Goal: Find specific page/section: Find specific page/section

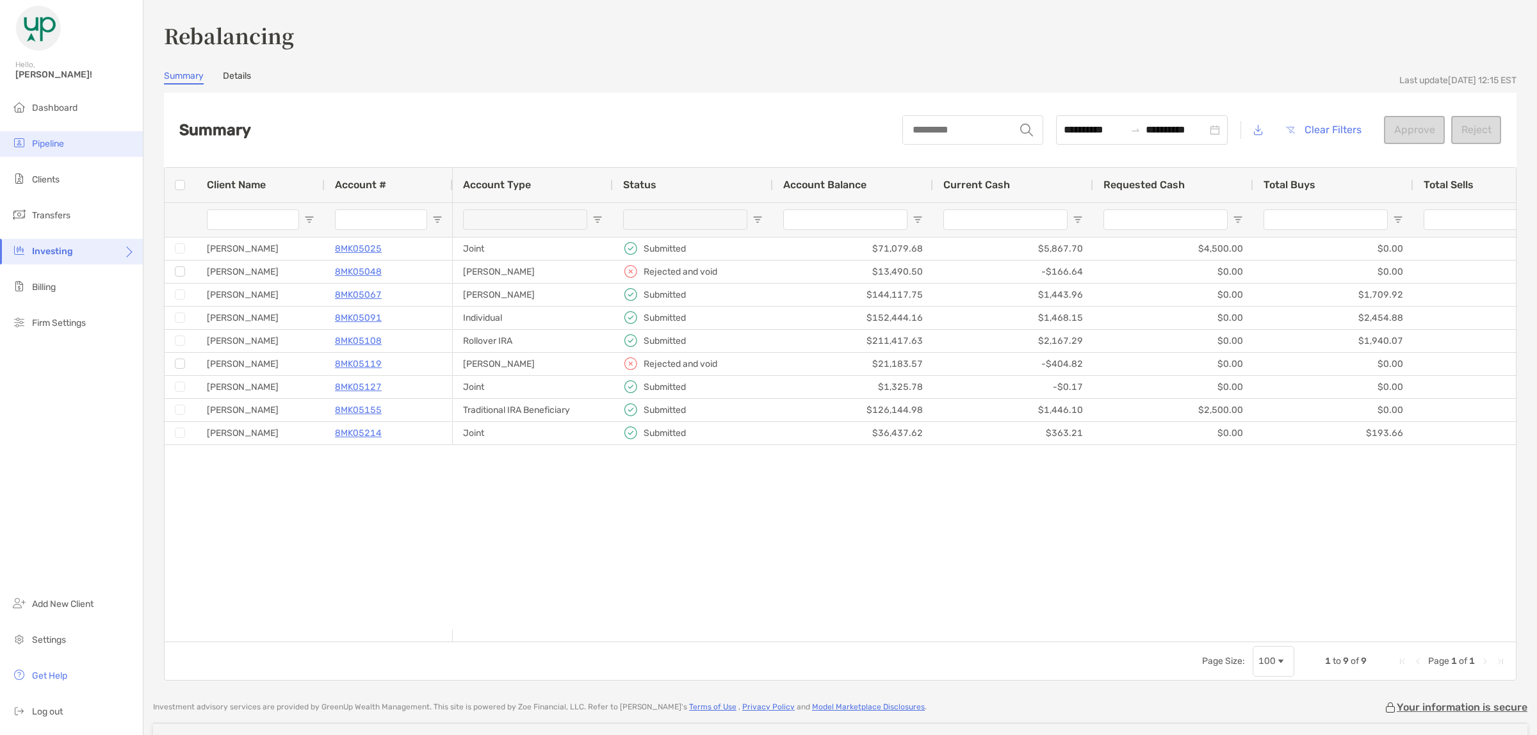
click at [62, 142] on span "Pipeline" at bounding box center [48, 143] width 32 height 11
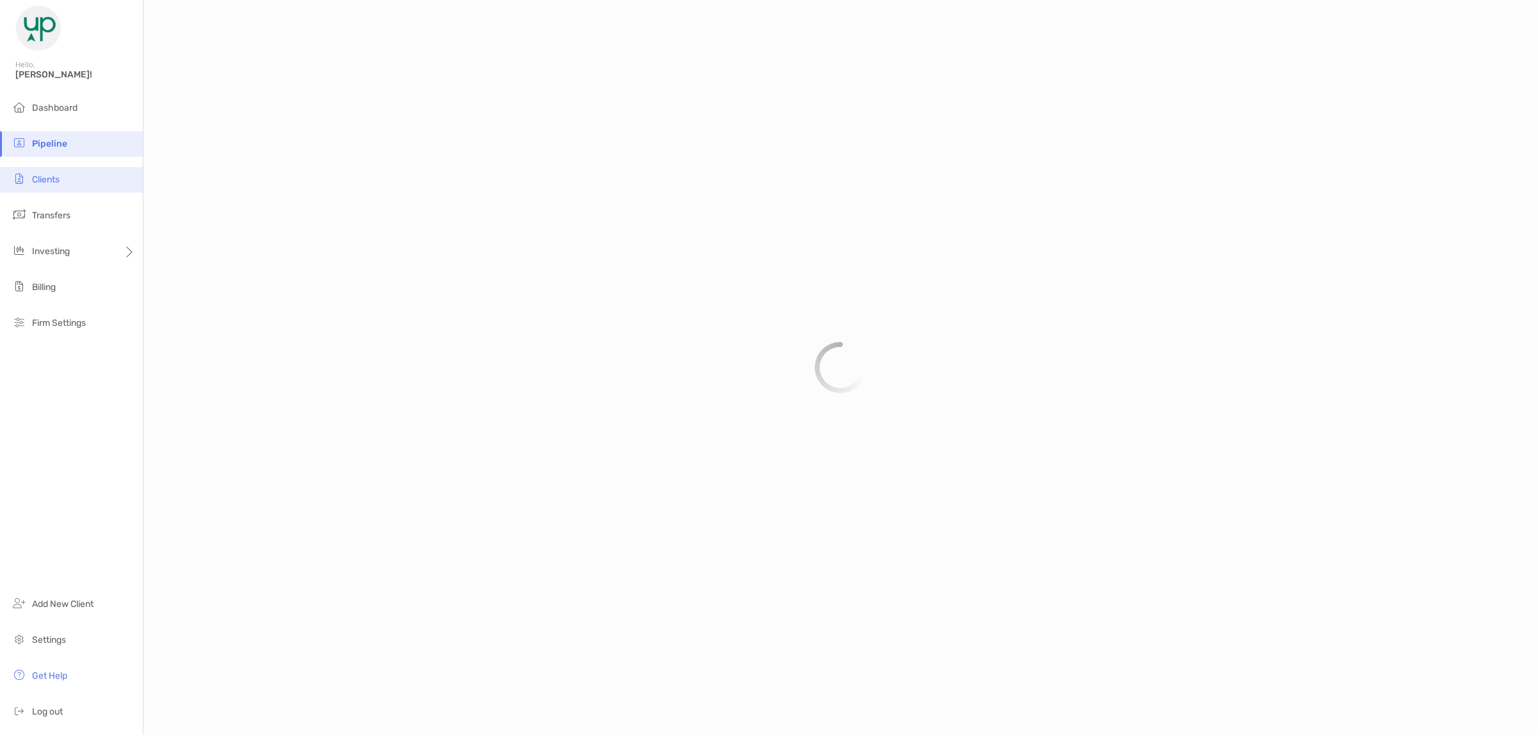
click at [58, 172] on li "Clients" at bounding box center [71, 180] width 143 height 26
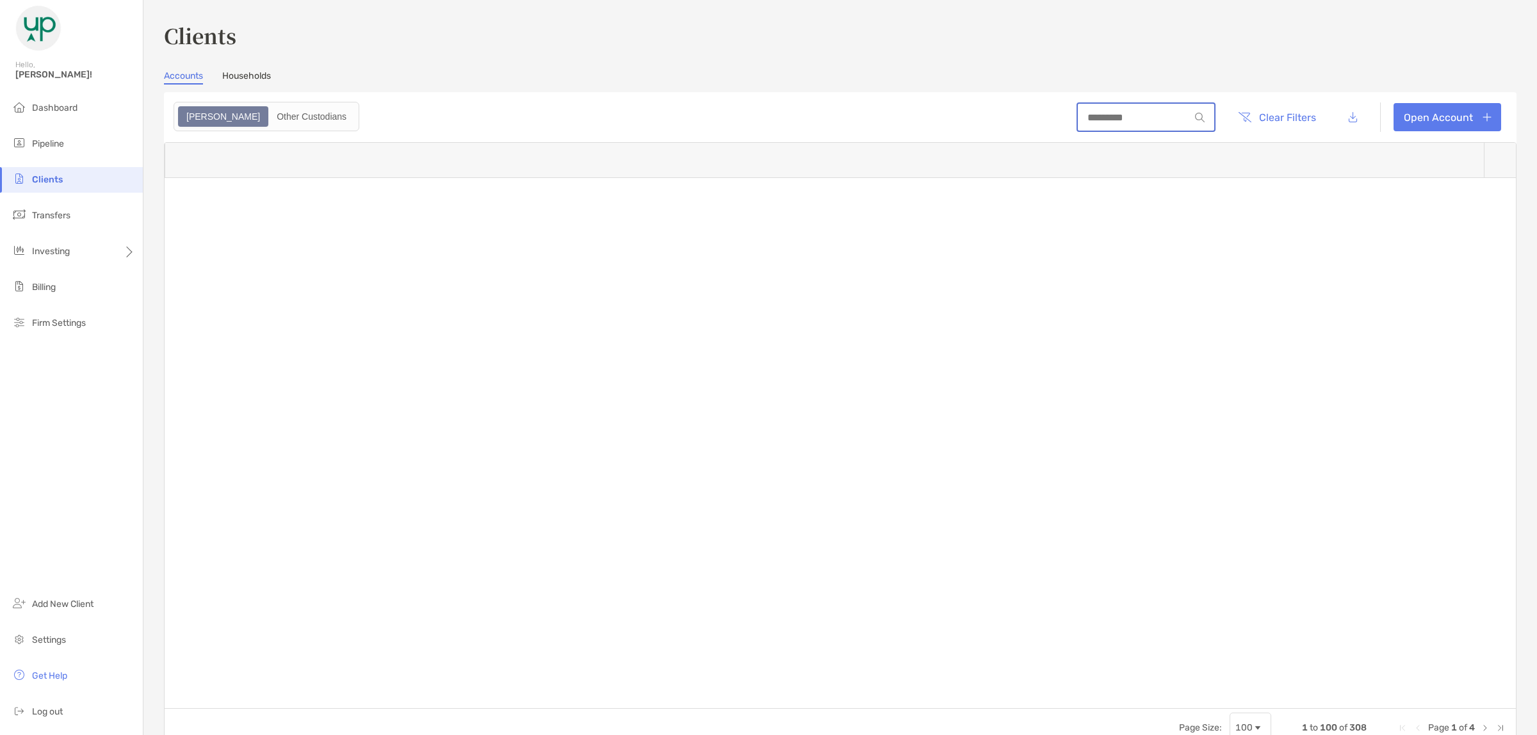
click at [1095, 114] on input at bounding box center [1134, 117] width 112 height 11
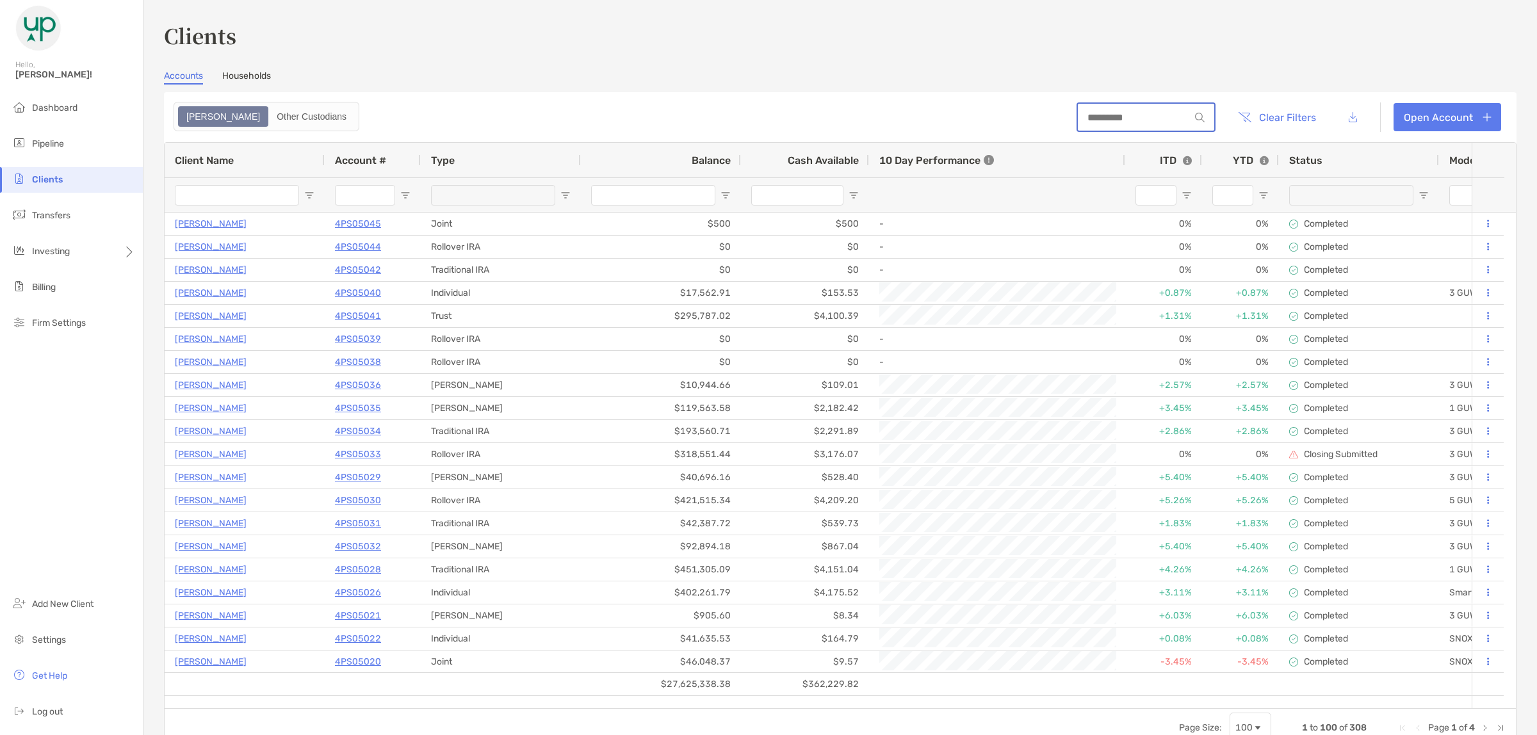
click at [1095, 114] on input at bounding box center [1134, 117] width 112 height 11
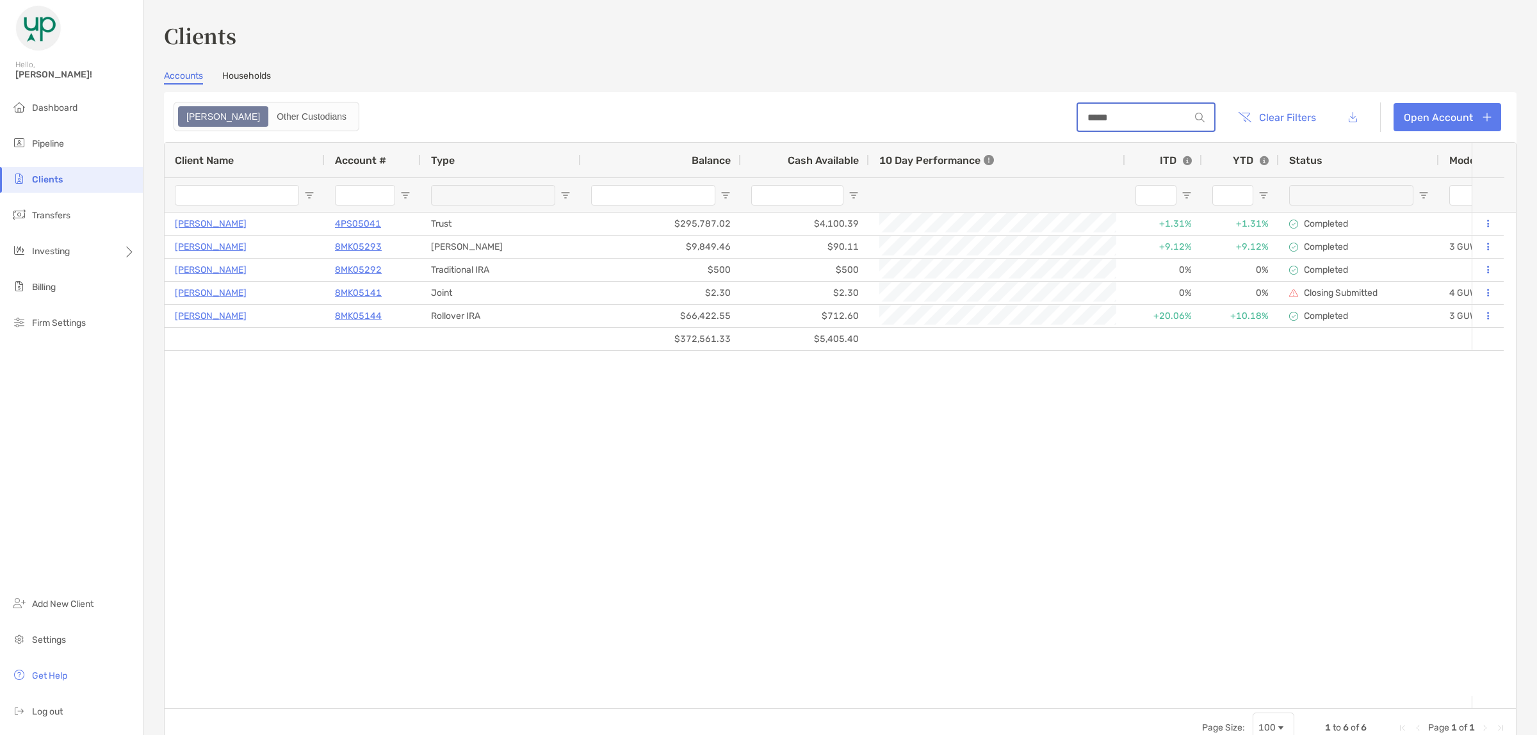
type input "*****"
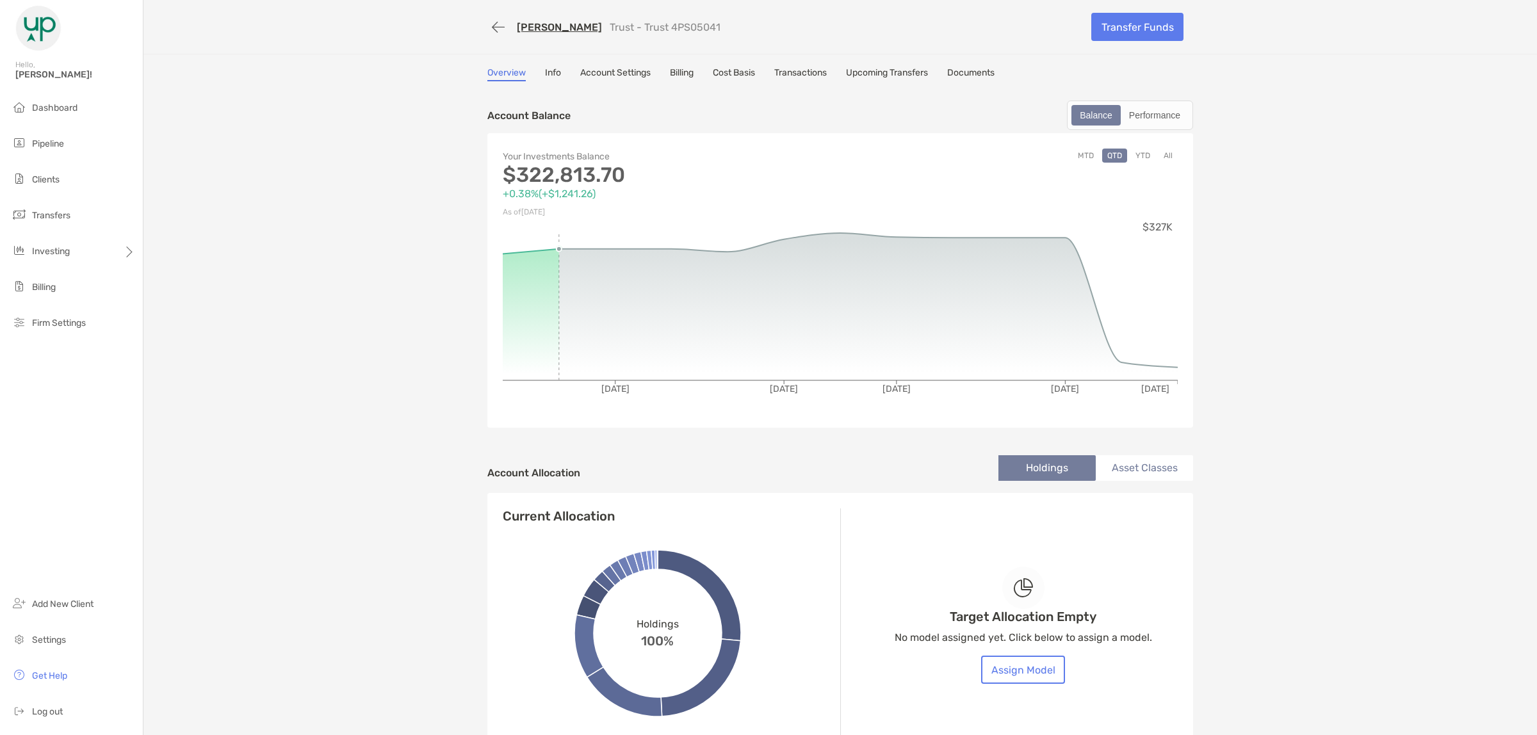
click at [591, 69] on link "Account Settings" at bounding box center [615, 74] width 70 height 14
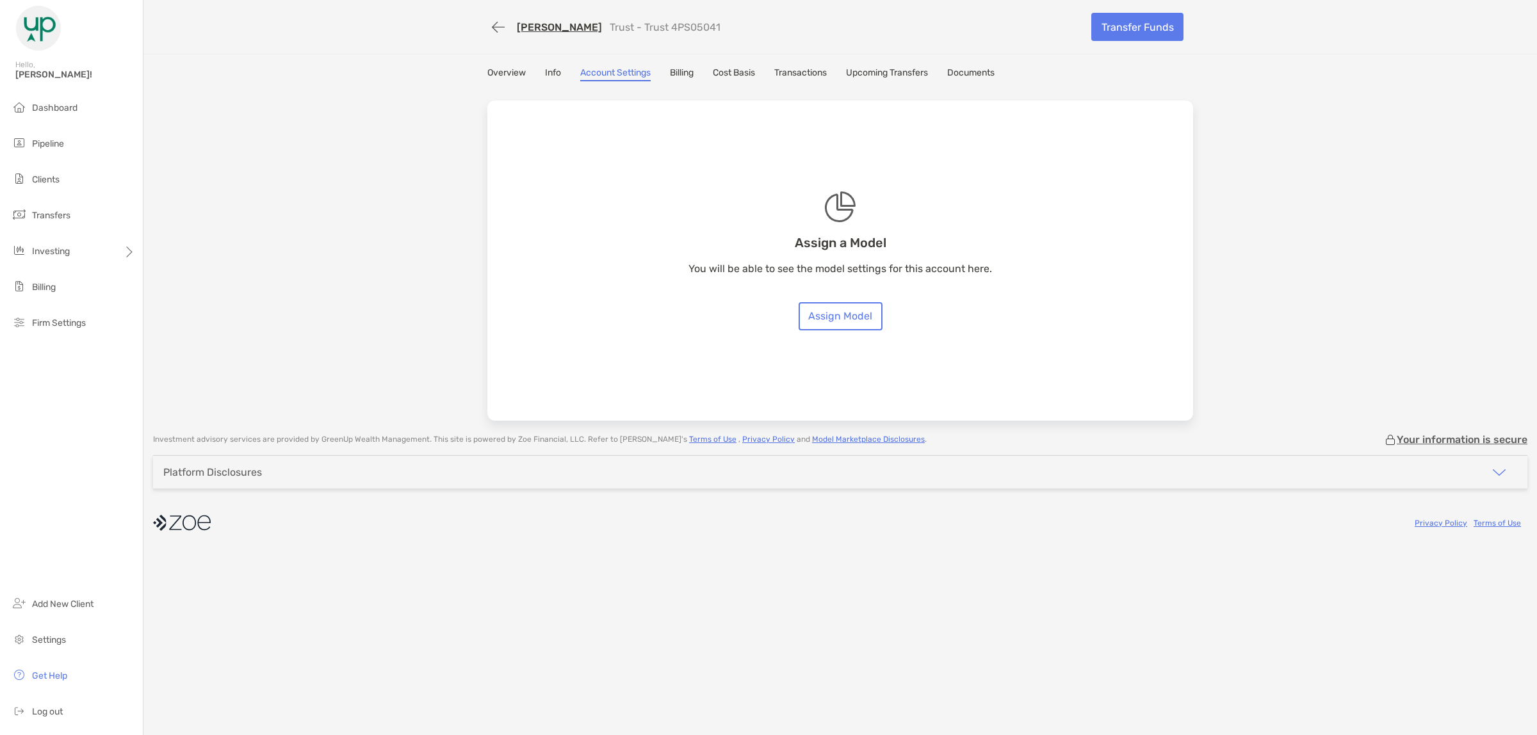
click at [815, 68] on link "Transactions" at bounding box center [800, 74] width 53 height 14
